Goal: Task Accomplishment & Management: Use online tool/utility

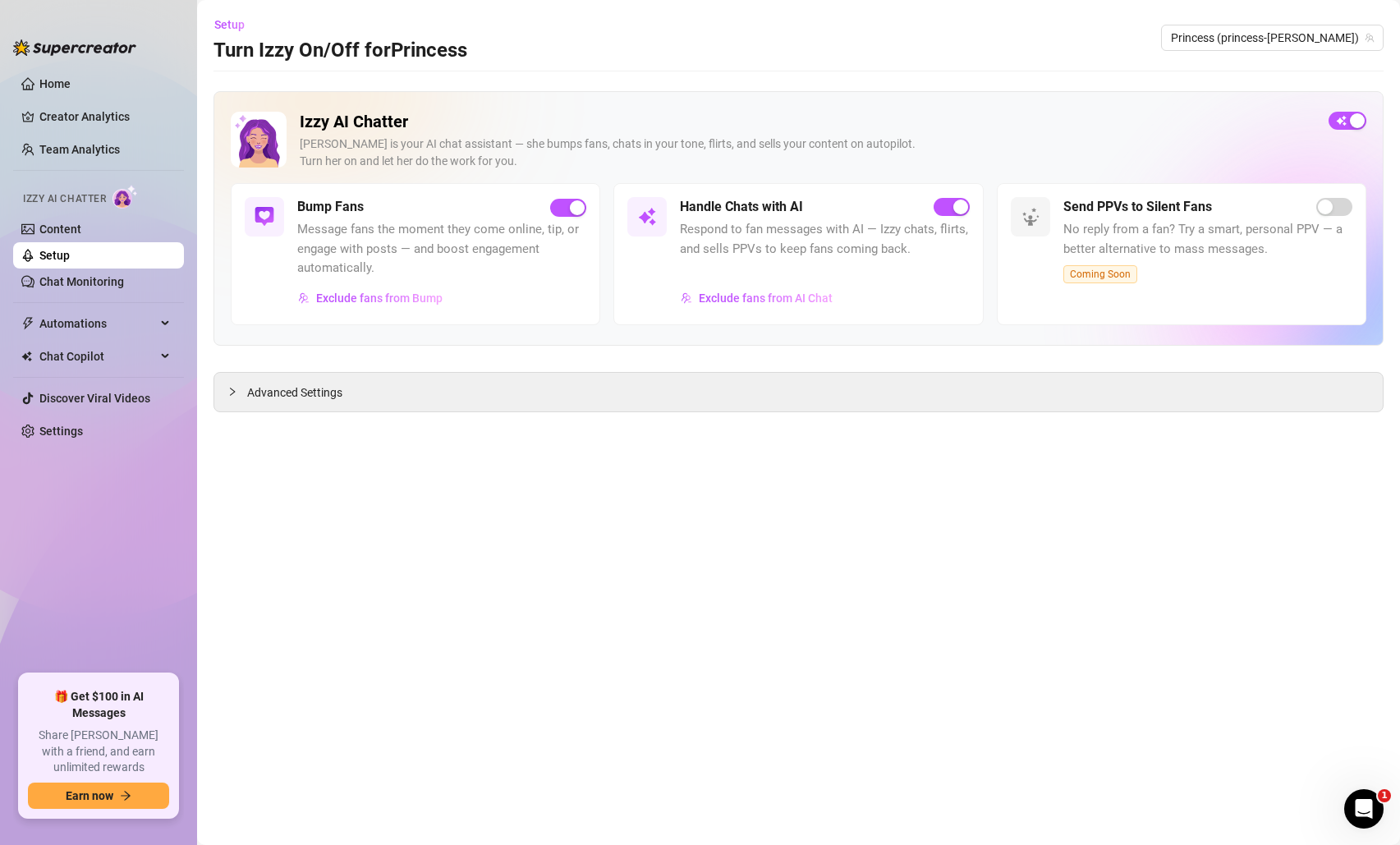
click at [70, 257] on link "Setup" at bounding box center [54, 255] width 30 height 13
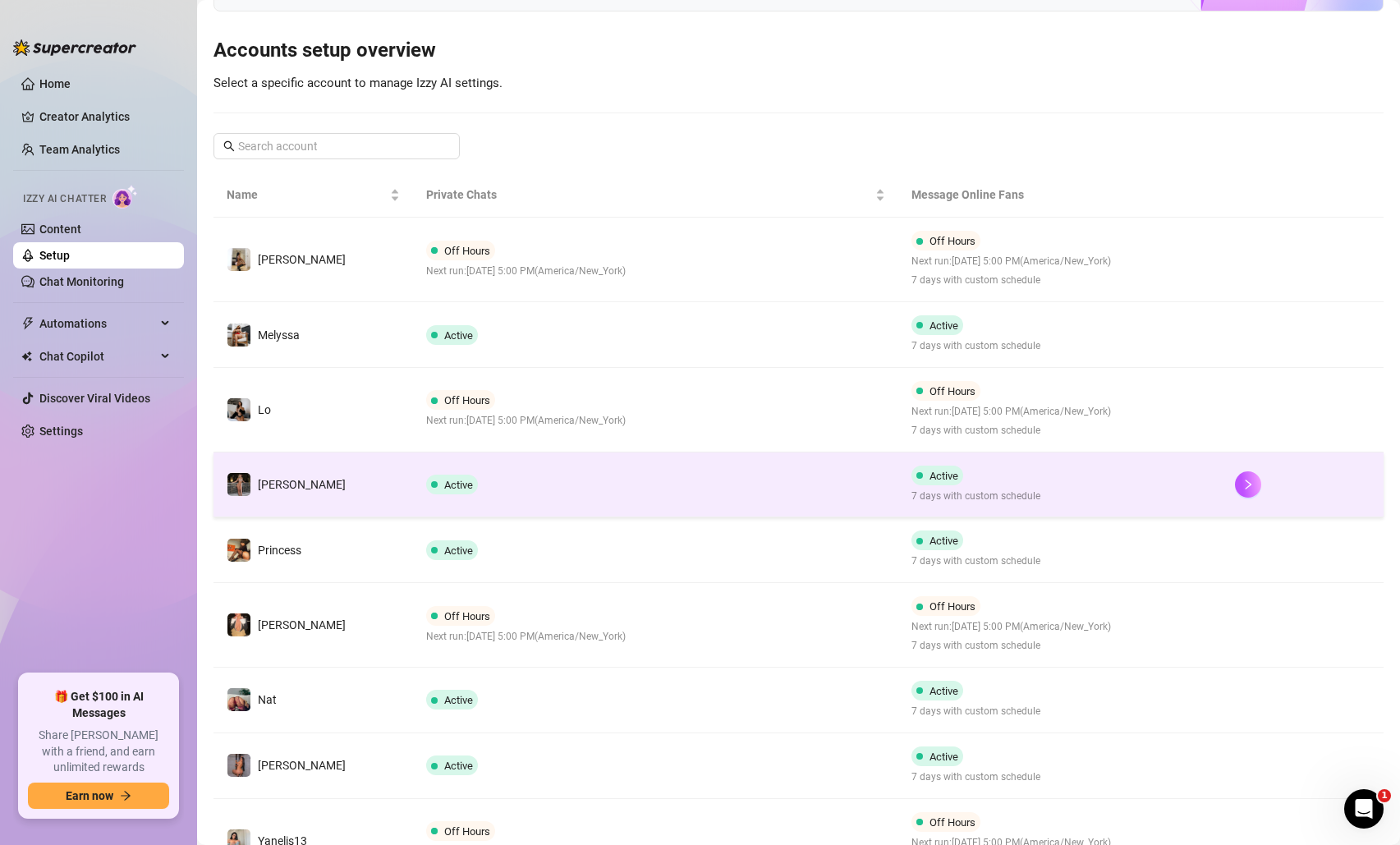
scroll to position [359, 0]
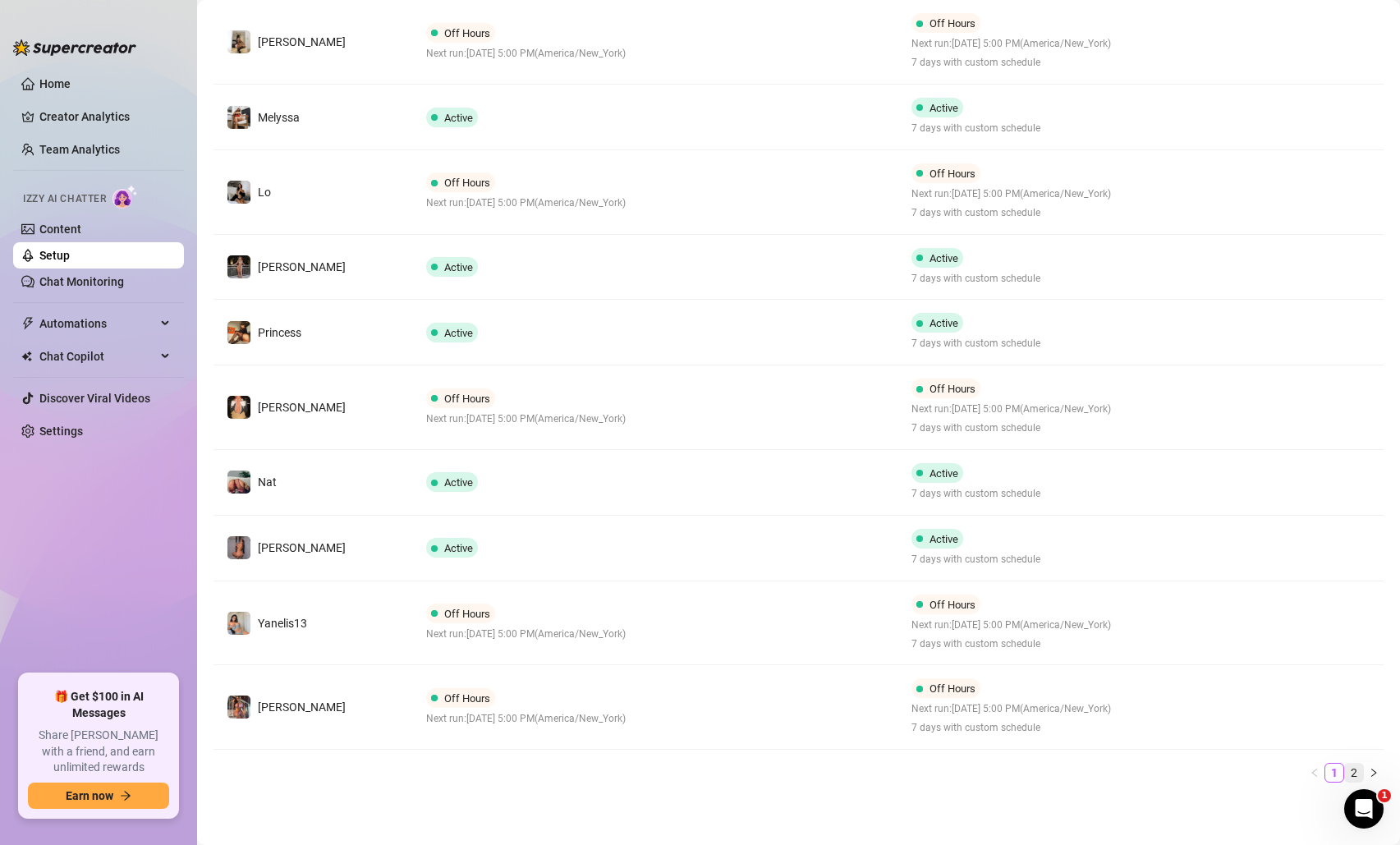
click at [1351, 772] on link "2" at bounding box center [1353, 772] width 18 height 18
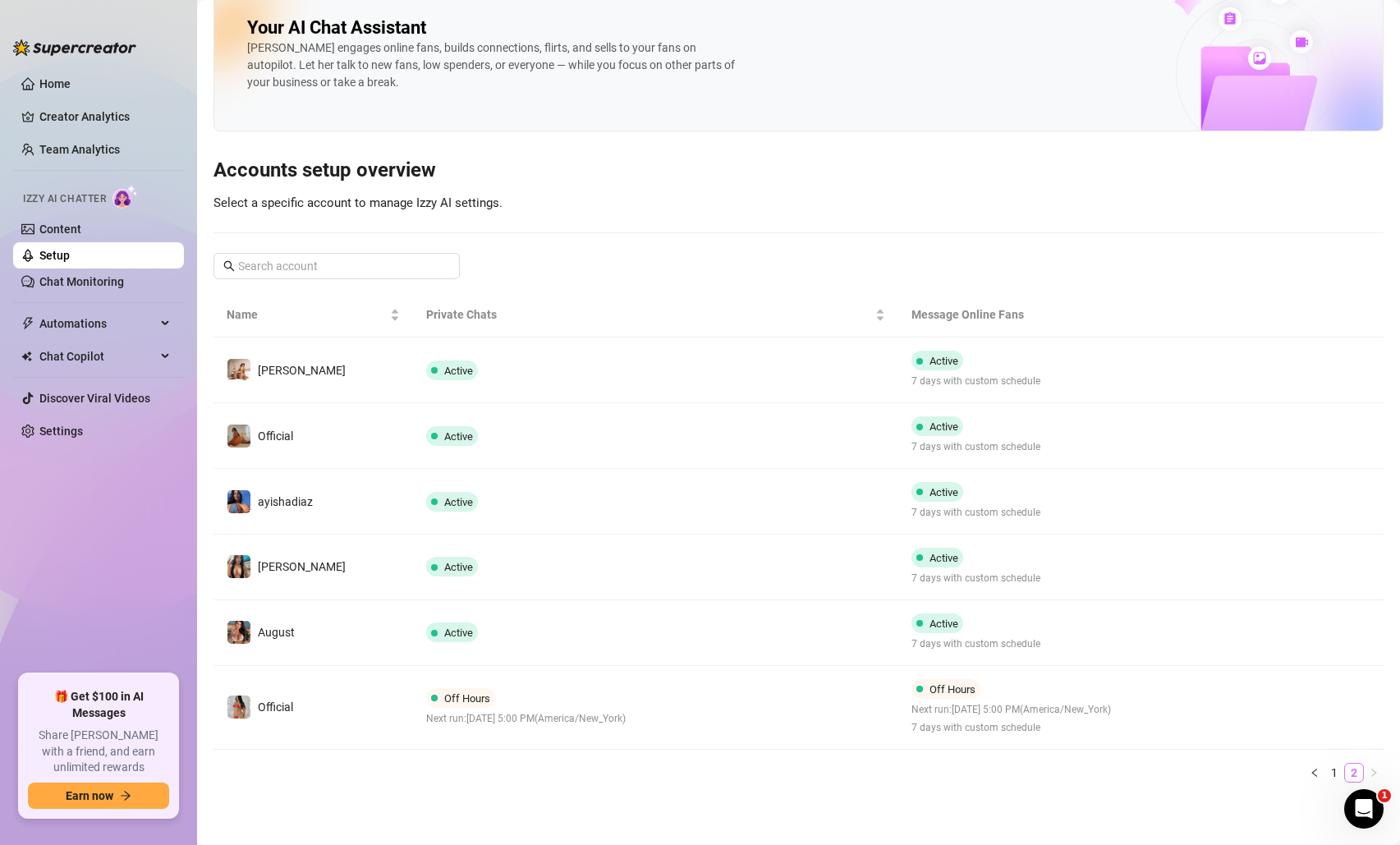
scroll to position [22, 0]
